Goal: Navigation & Orientation: Find specific page/section

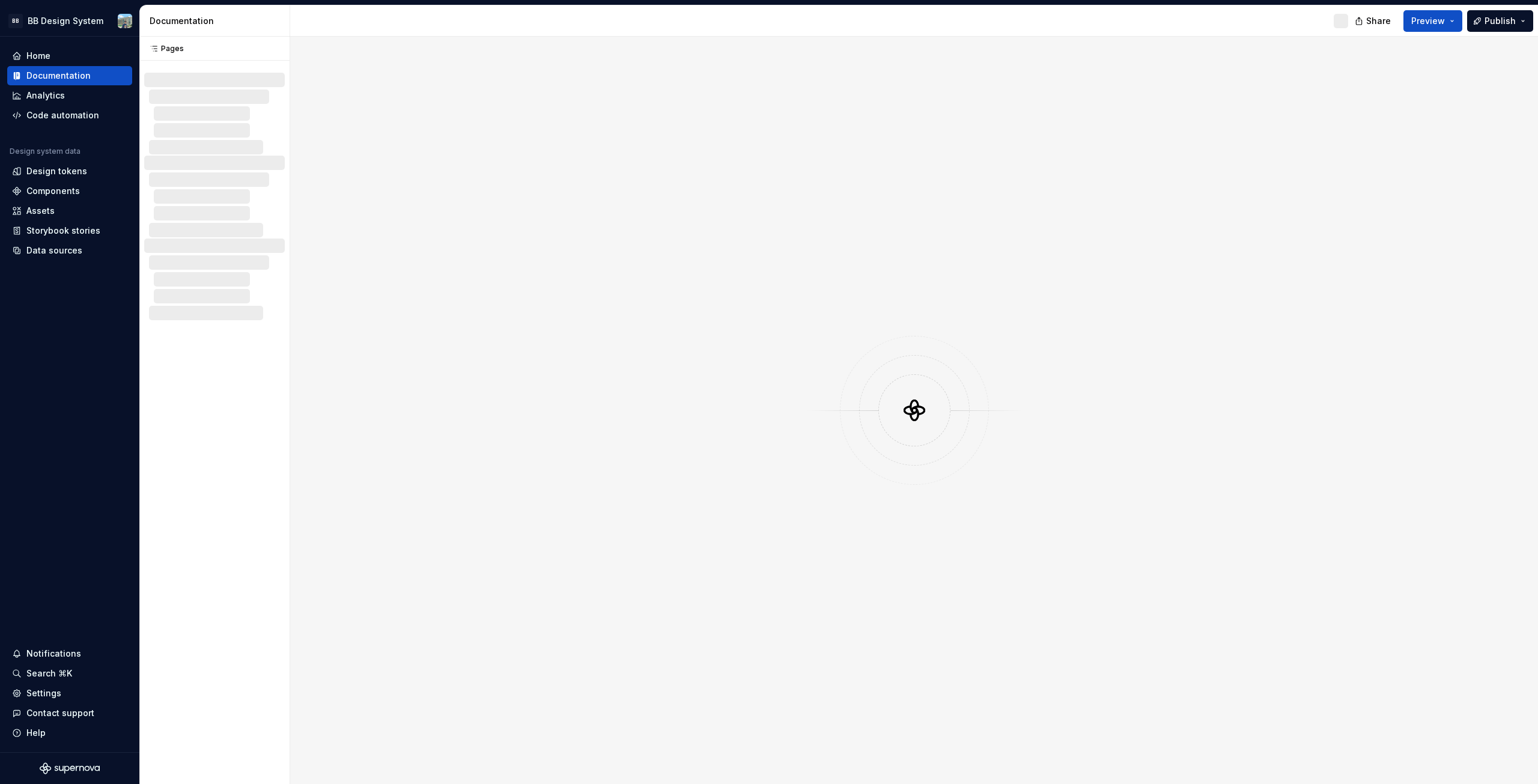
click at [848, 305] on div at bounding box center [914, 410] width 1248 height 747
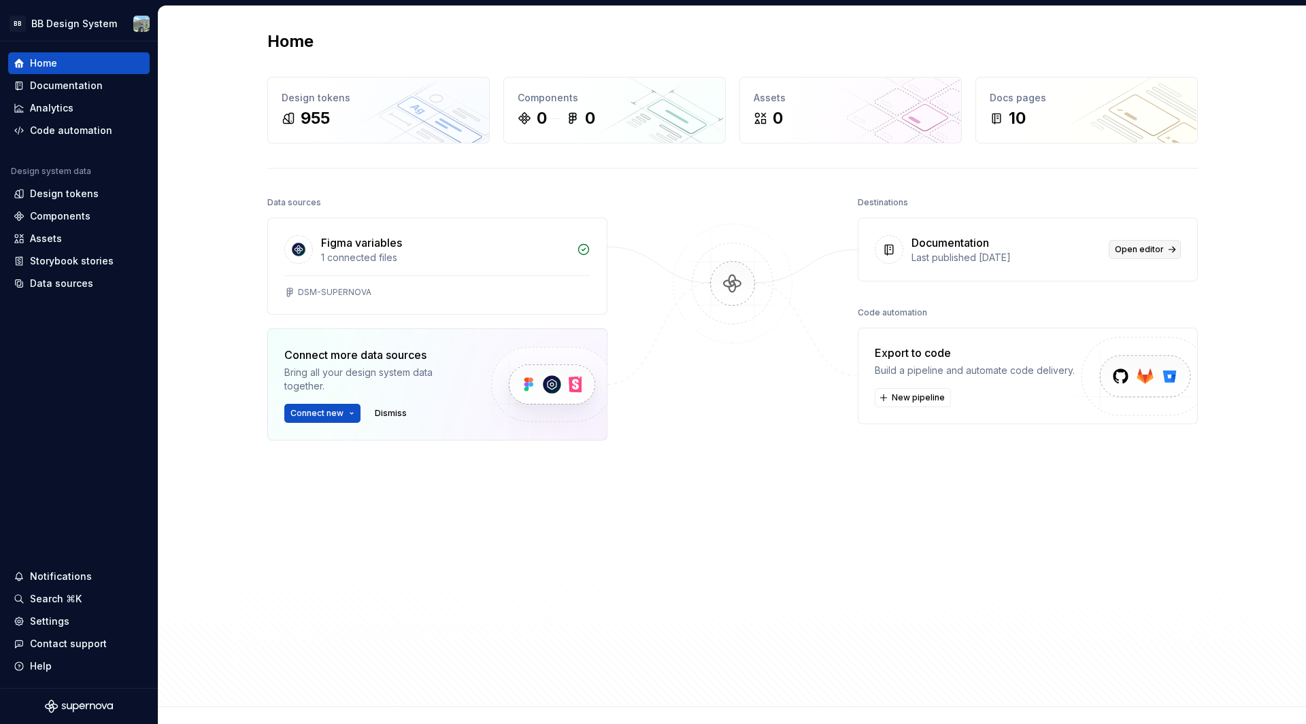
click at [1129, 249] on span "Open editor" at bounding box center [1139, 249] width 49 height 11
